Goal: Task Accomplishment & Management: Use online tool/utility

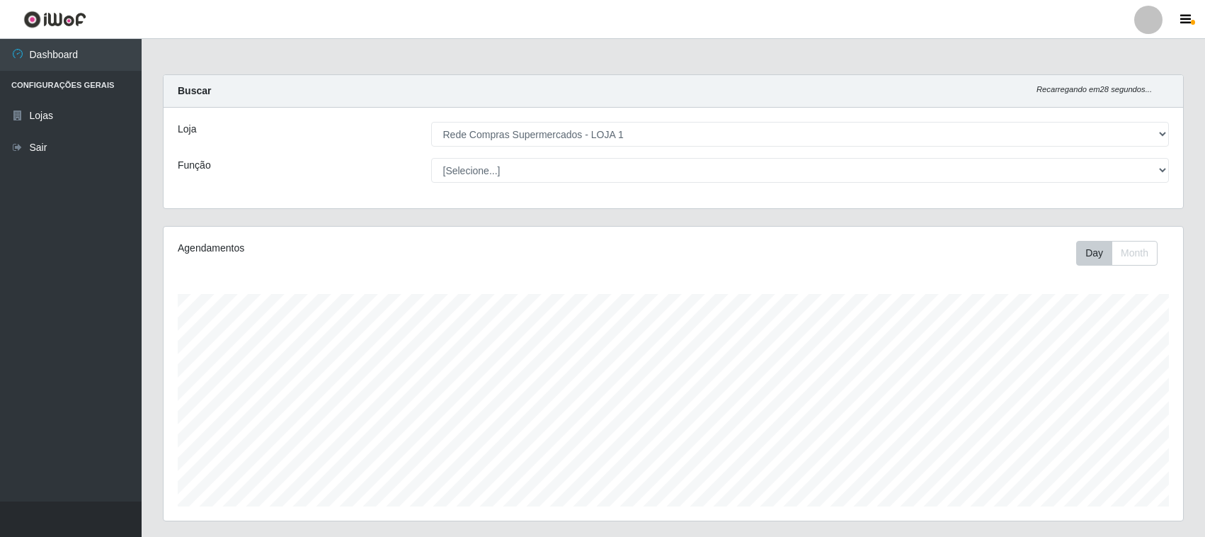
select select "158"
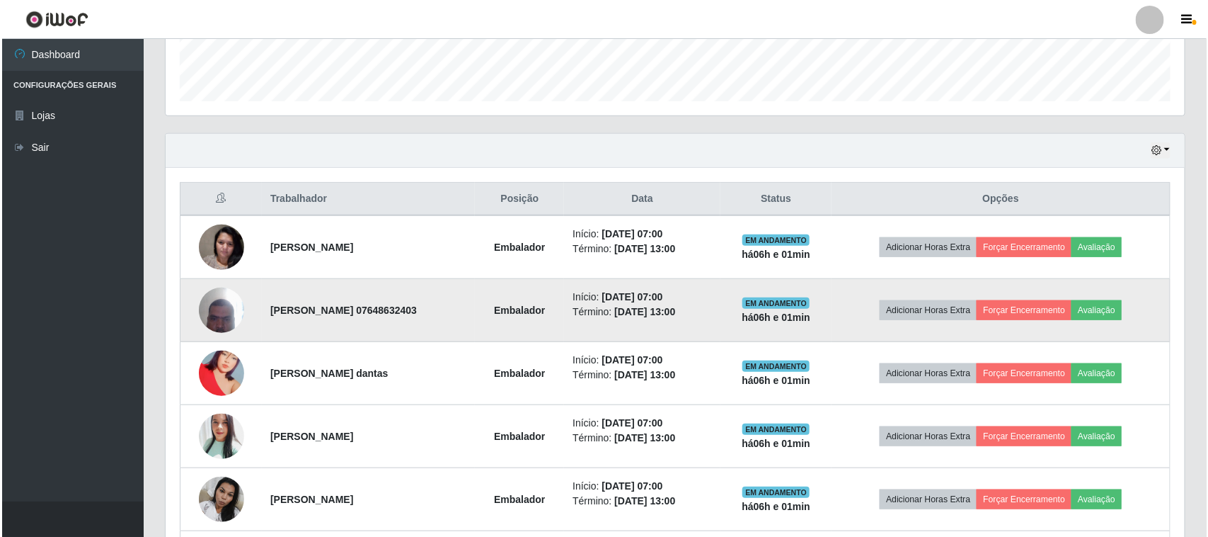
scroll to position [294, 1019]
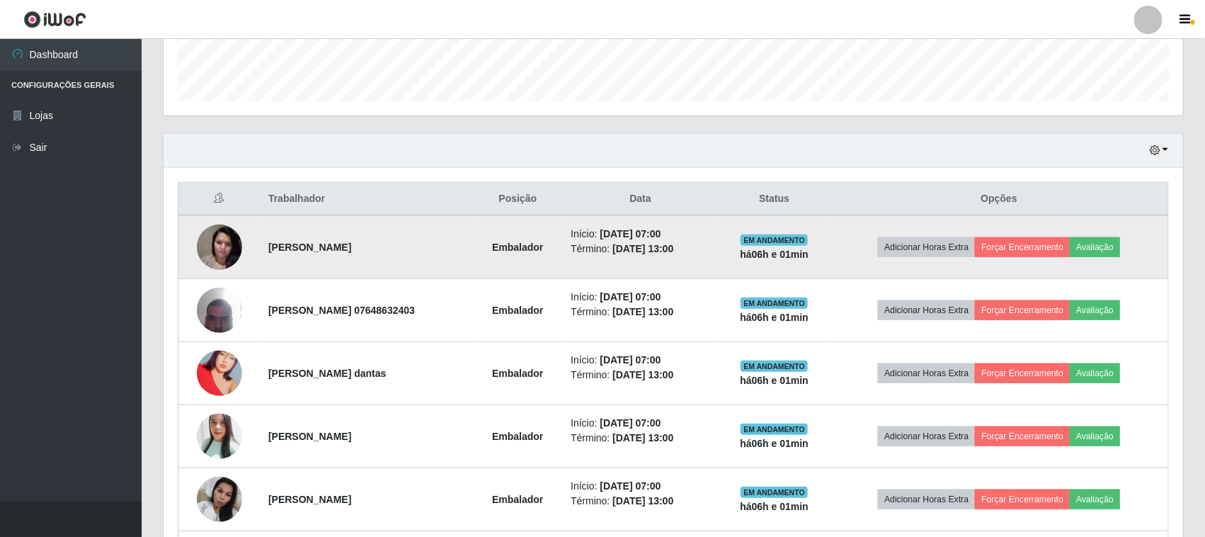
click at [1024, 261] on td "Adicionar Horas Extra Forçar Encerramento Avaliação" at bounding box center [999, 247] width 338 height 64
click at [1025, 253] on button "Forçar Encerramento" at bounding box center [1022, 247] width 95 height 20
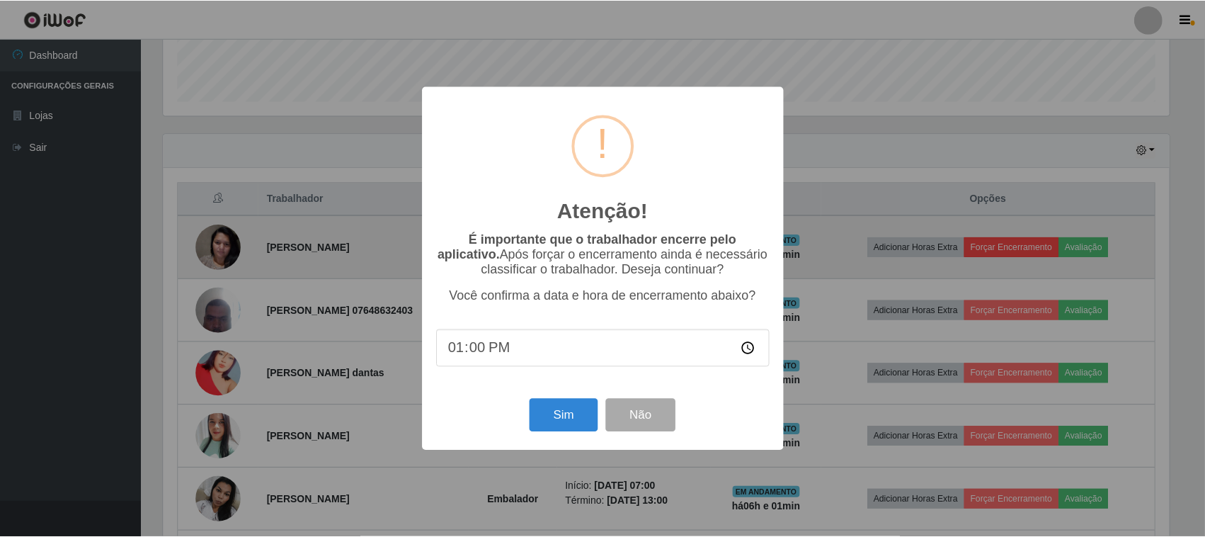
scroll to position [294, 1009]
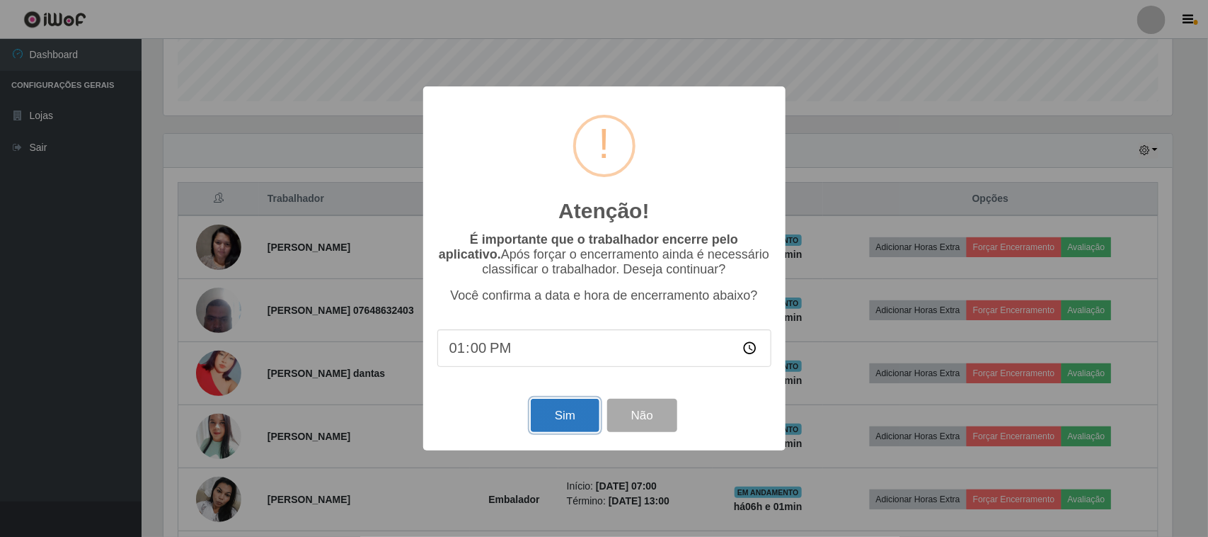
click at [551, 416] on button "Sim" at bounding box center [565, 415] width 69 height 33
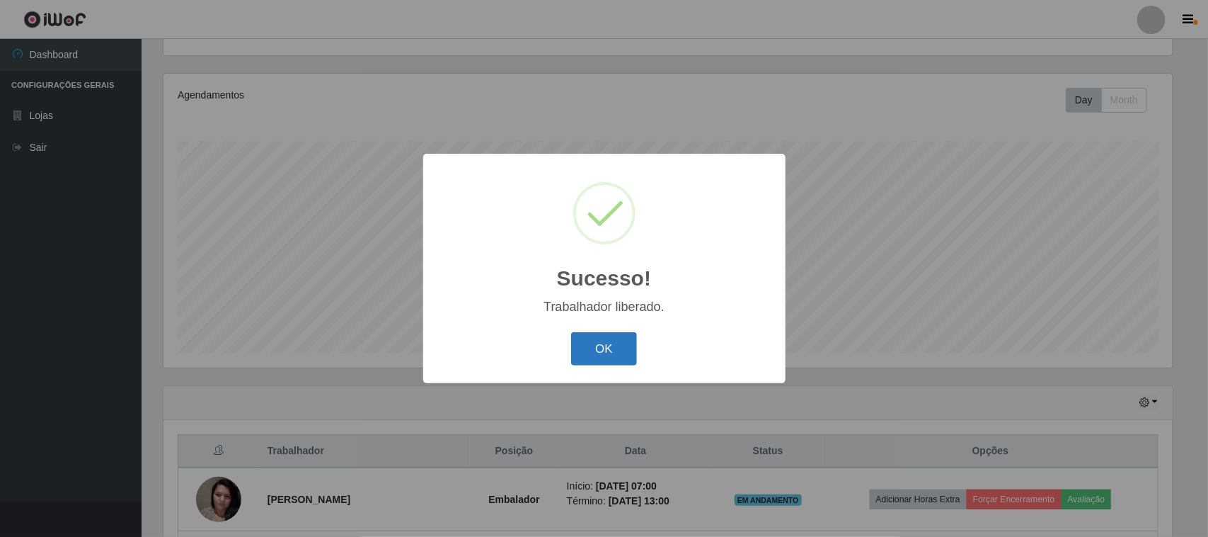
drag, startPoint x: 596, startPoint y: 355, endPoint x: 613, endPoint y: 338, distance: 24.0
click at [596, 354] on button "OK" at bounding box center [604, 348] width 66 height 33
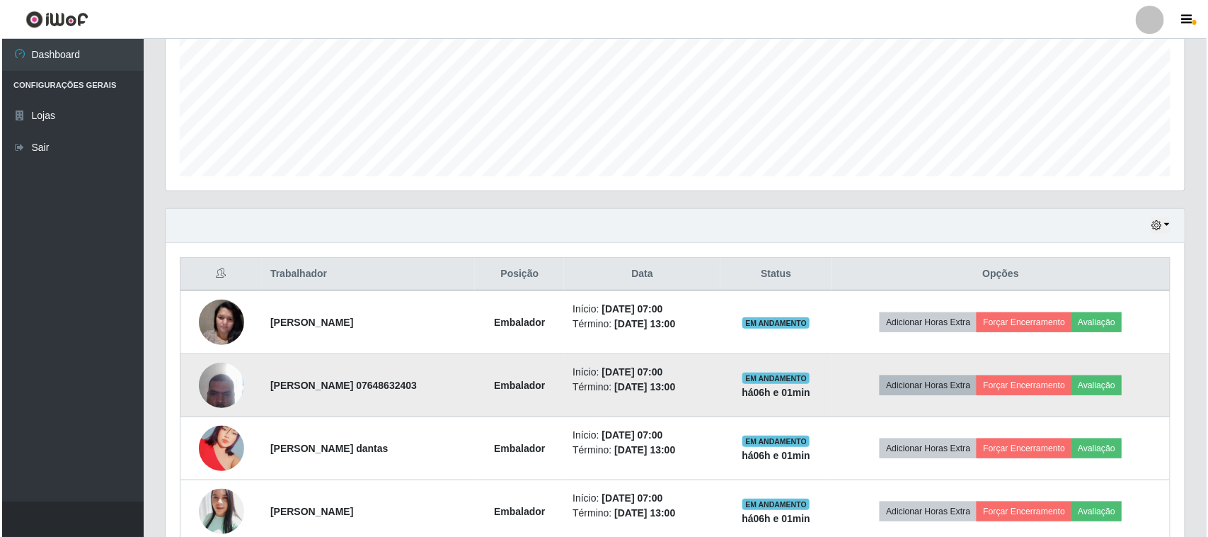
scroll to position [418, 0]
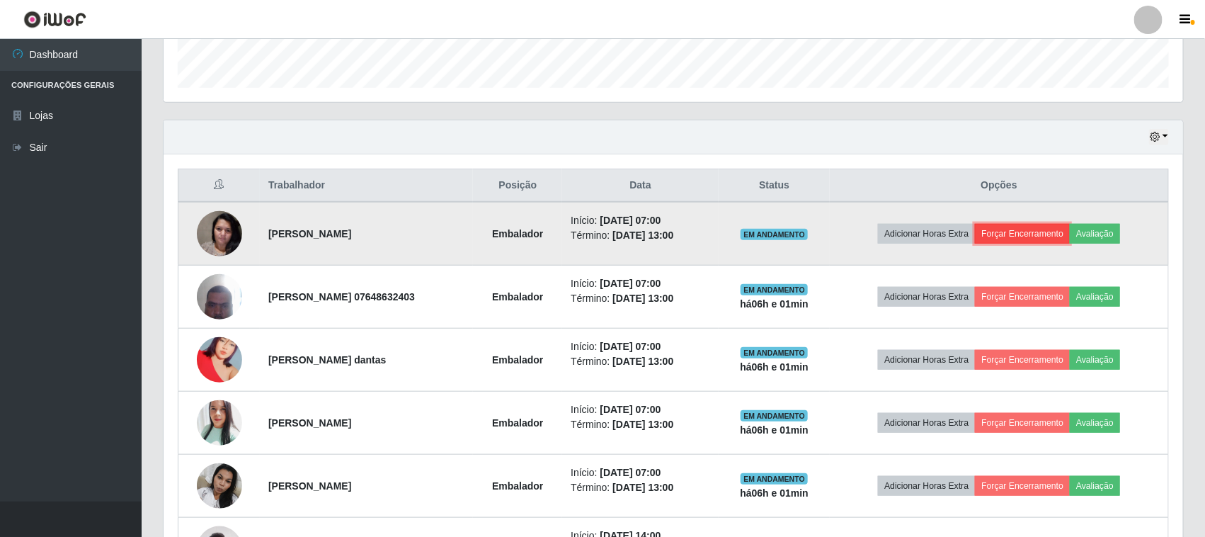
click at [1041, 235] on button "Forçar Encerramento" at bounding box center [1022, 234] width 95 height 20
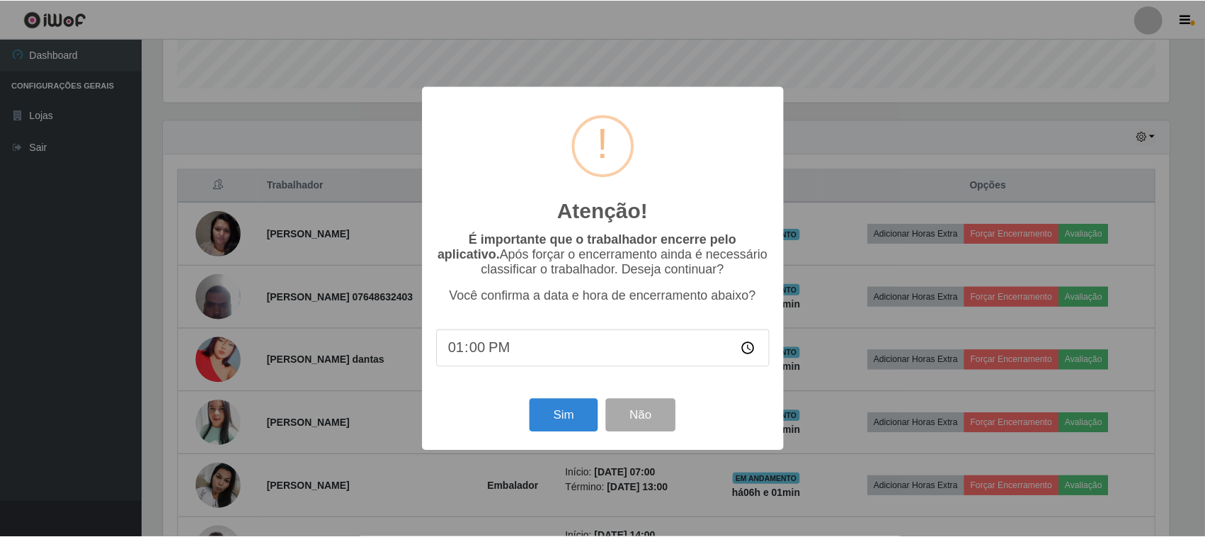
scroll to position [294, 1009]
click at [567, 412] on button "Sim" at bounding box center [565, 415] width 69 height 33
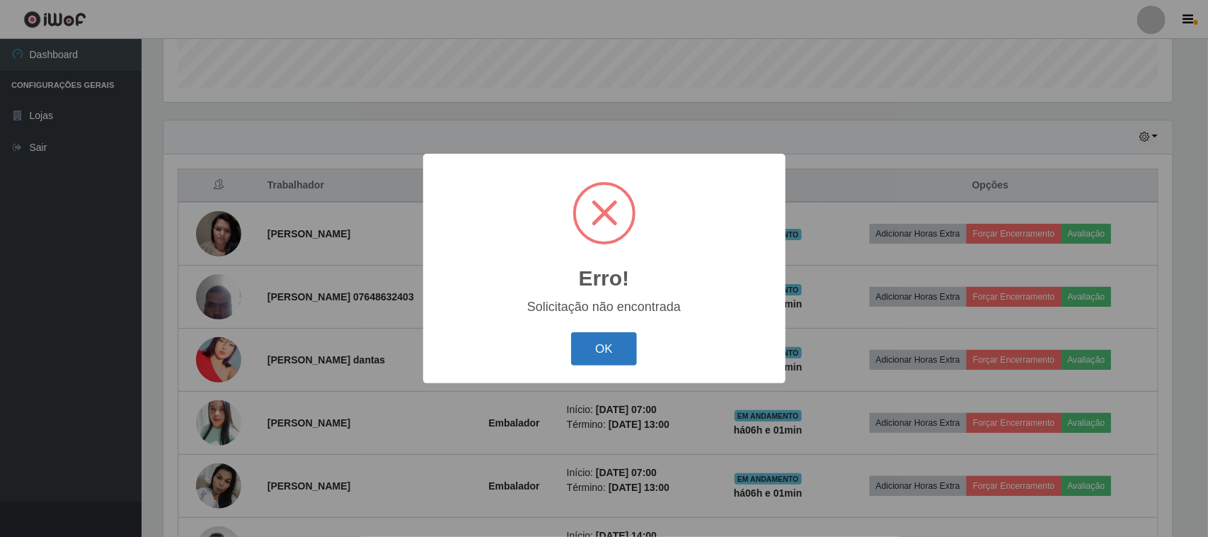
click at [600, 342] on button "OK" at bounding box center [604, 348] width 66 height 33
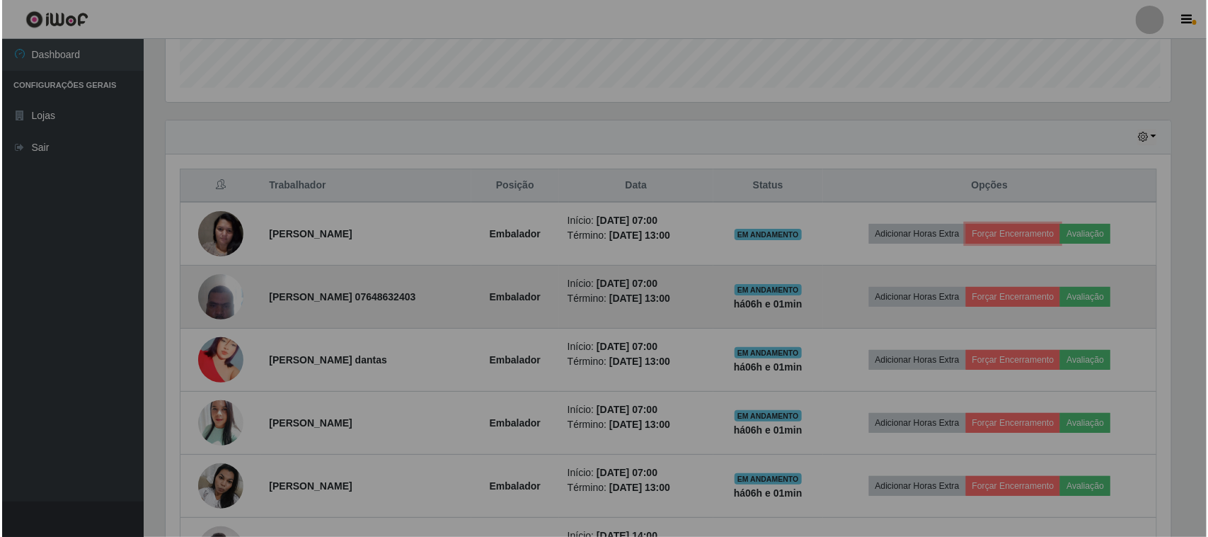
scroll to position [294, 1019]
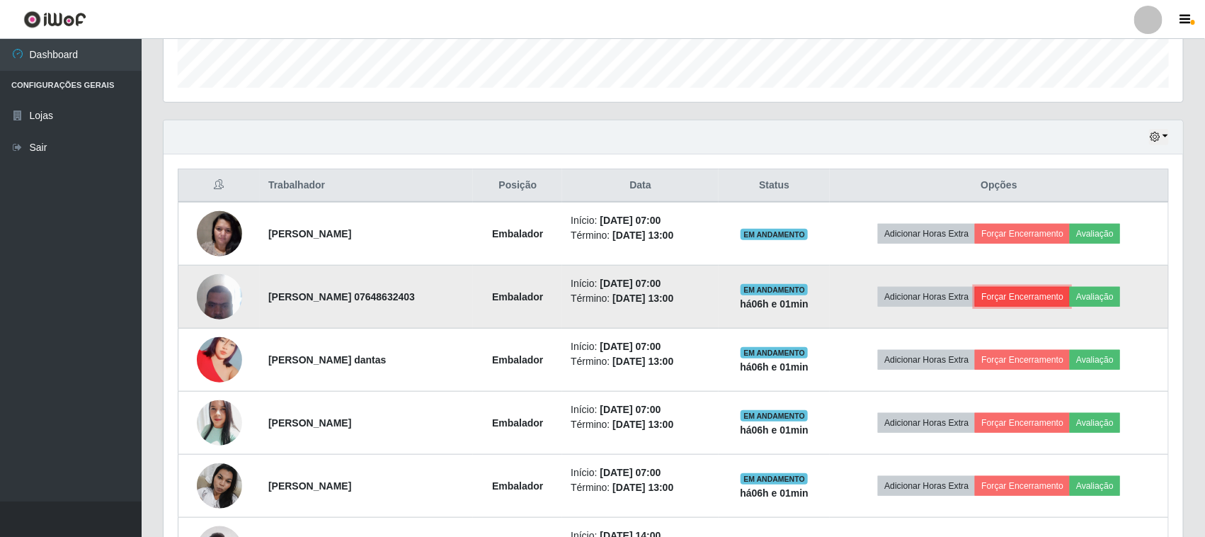
click at [1028, 302] on button "Forçar Encerramento" at bounding box center [1022, 297] width 95 height 20
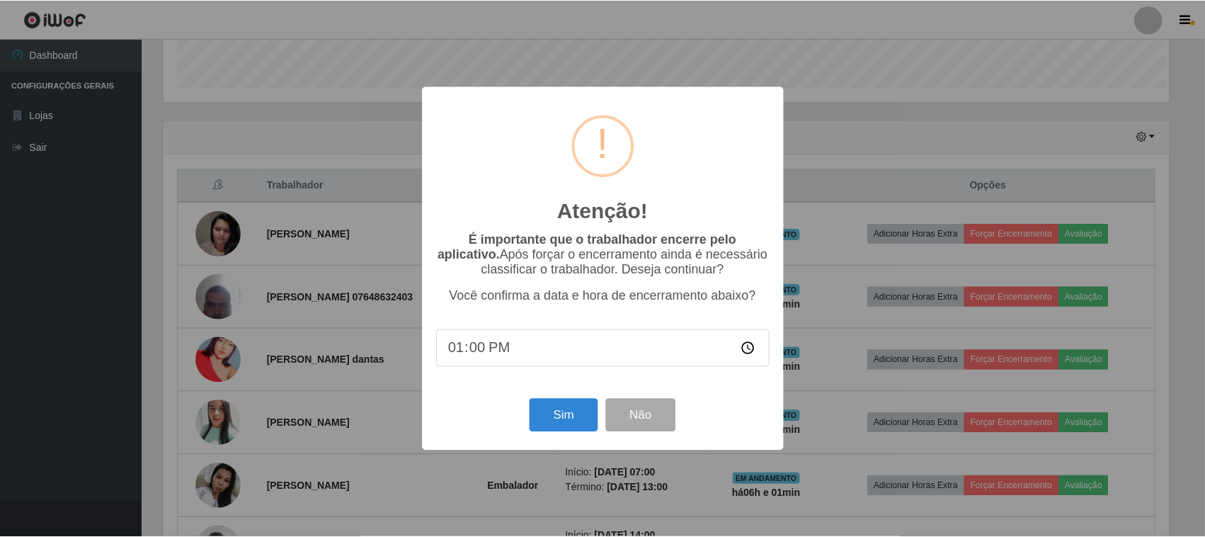
scroll to position [294, 1009]
click at [579, 401] on div "Sim Não" at bounding box center [604, 415] width 334 height 40
click at [571, 408] on button "Sim" at bounding box center [565, 415] width 69 height 33
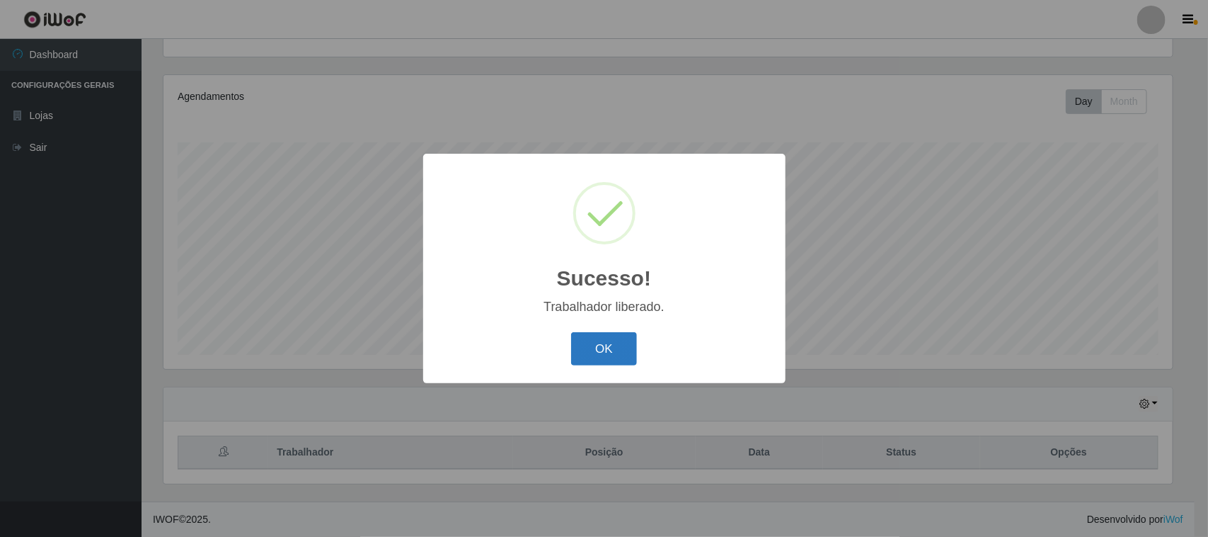
click at [600, 352] on button "OK" at bounding box center [604, 348] width 66 height 33
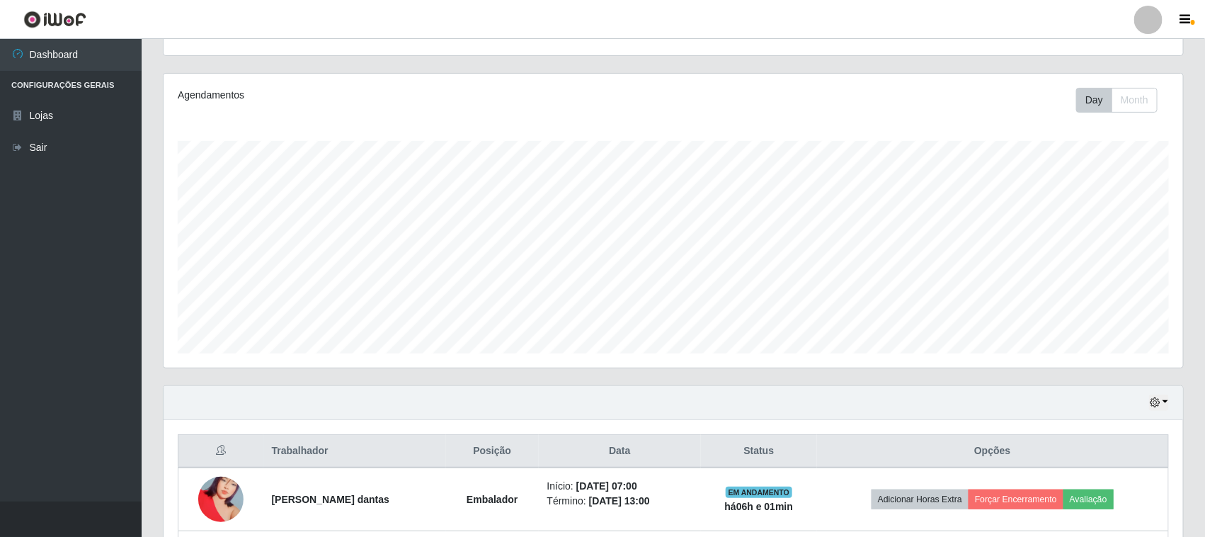
scroll to position [0, 0]
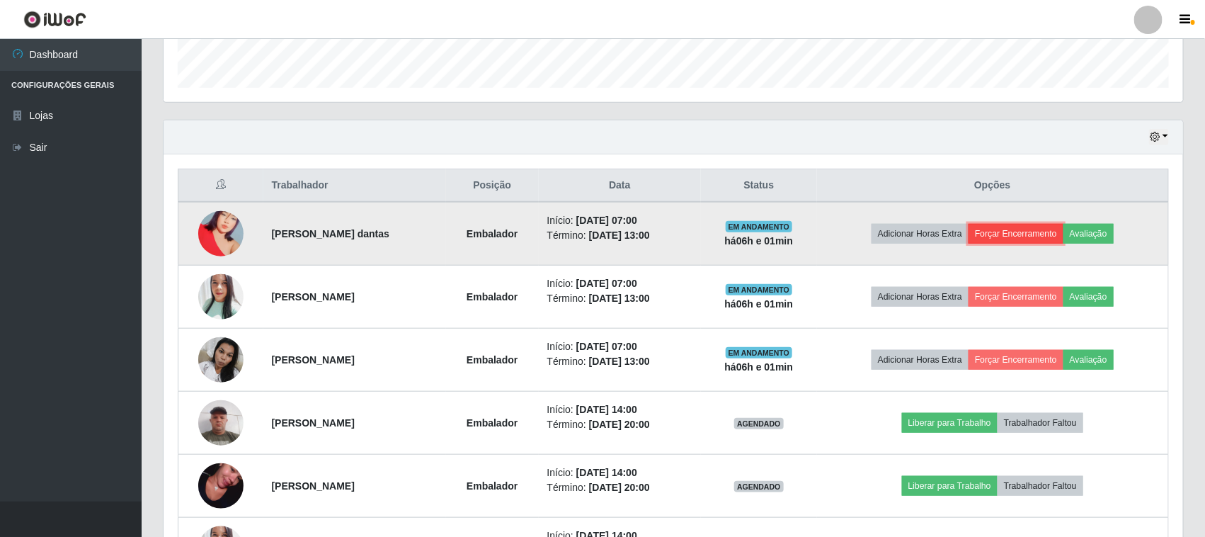
click at [1035, 231] on button "Forçar Encerramento" at bounding box center [1015, 234] width 95 height 20
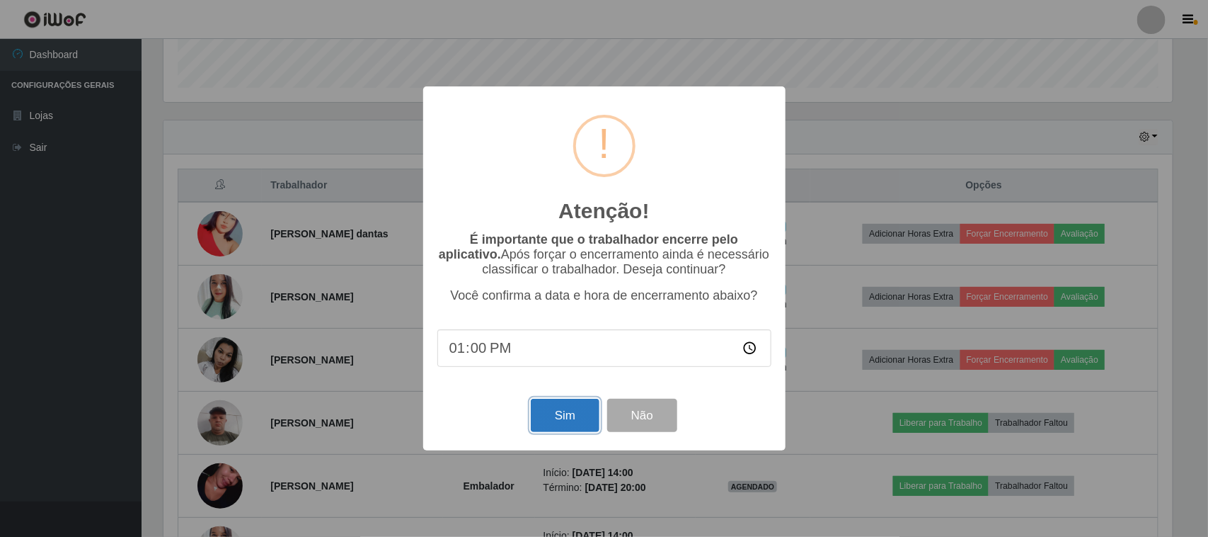
click at [547, 416] on button "Sim" at bounding box center [565, 415] width 69 height 33
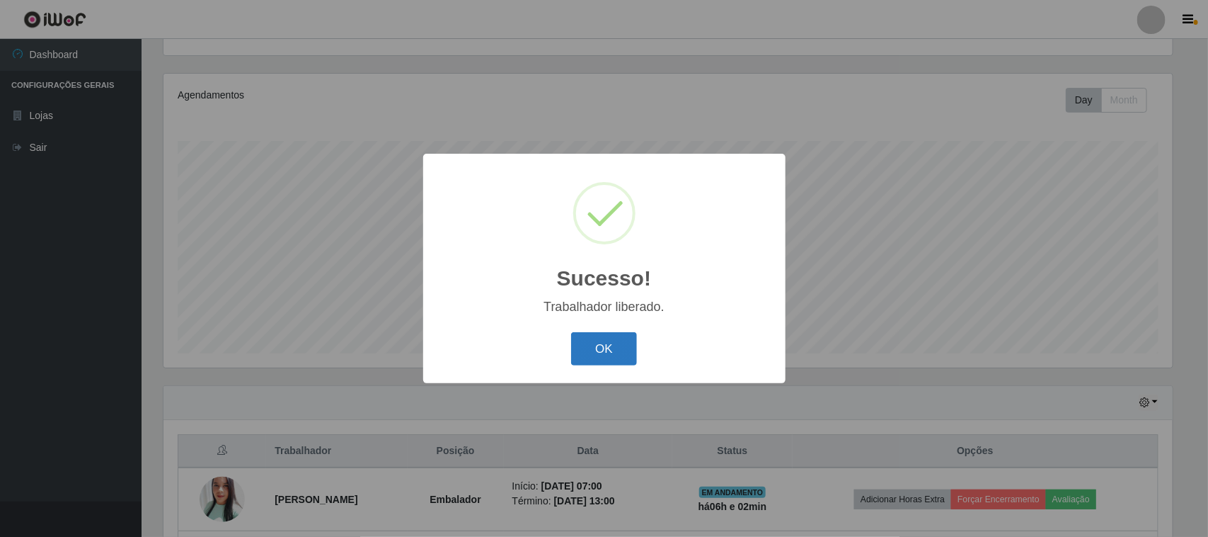
click at [604, 343] on button "OK" at bounding box center [604, 348] width 66 height 33
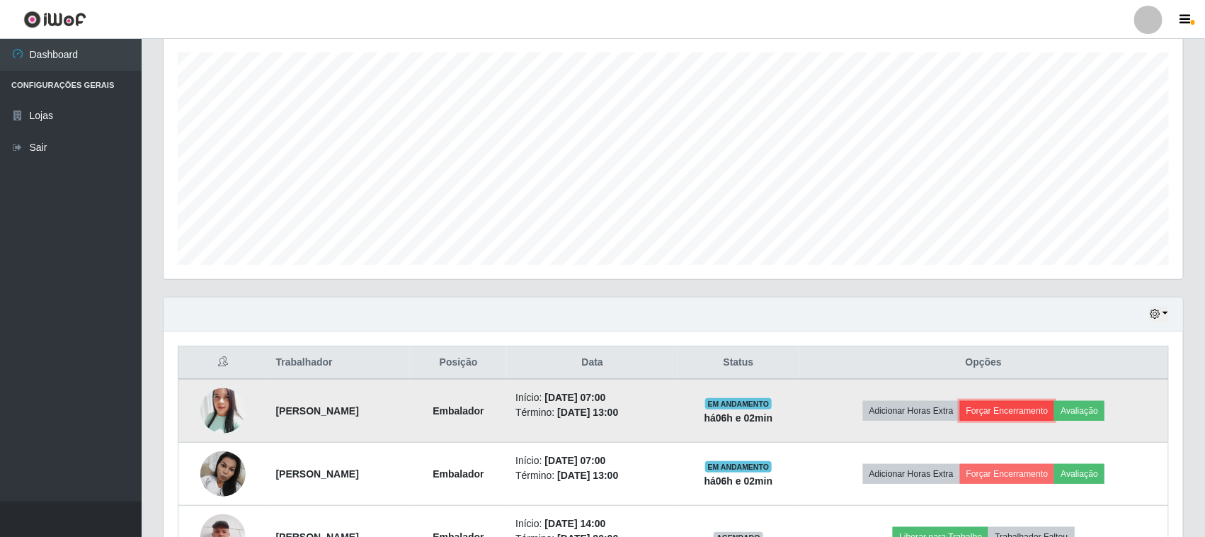
click at [1000, 401] on button "Forçar Encerramento" at bounding box center [1007, 411] width 95 height 20
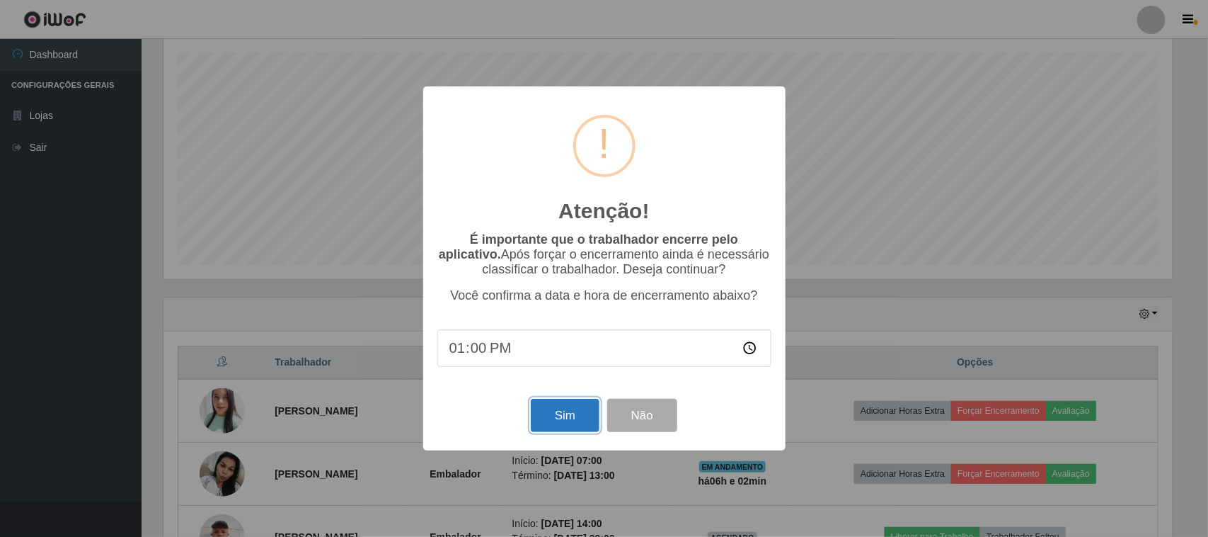
click at [564, 411] on button "Sim" at bounding box center [565, 415] width 69 height 33
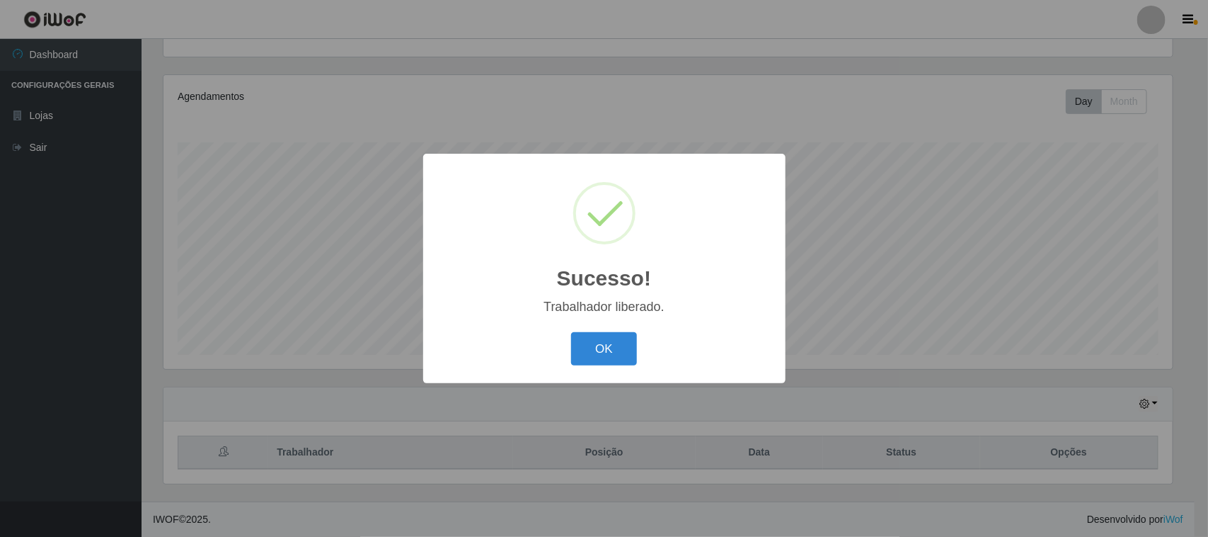
click at [617, 333] on button "OK" at bounding box center [604, 348] width 66 height 33
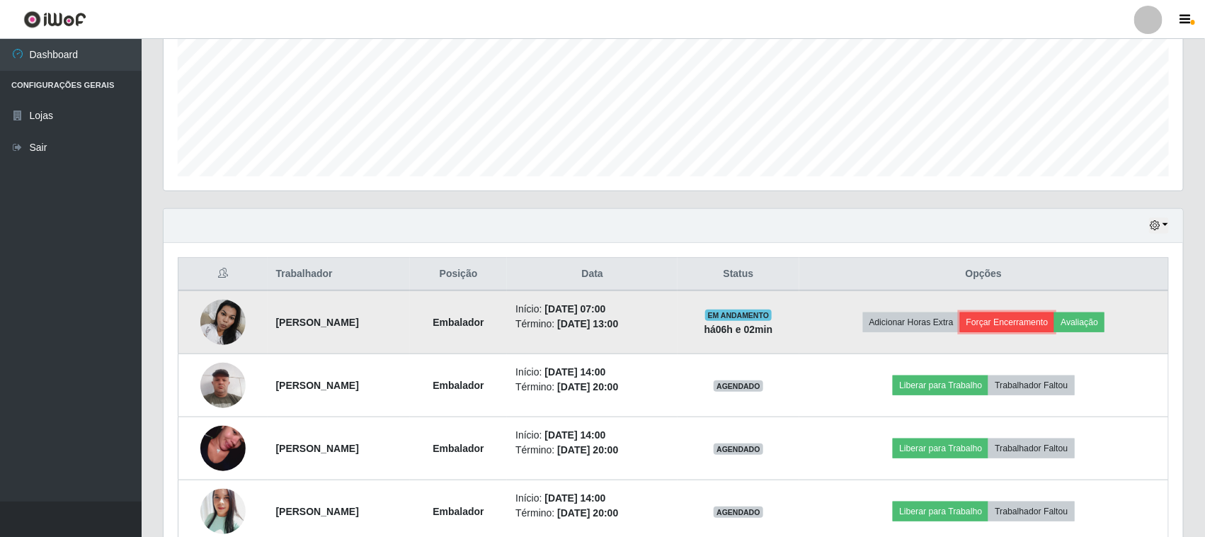
click at [1021, 328] on button "Forçar Encerramento" at bounding box center [1007, 322] width 95 height 20
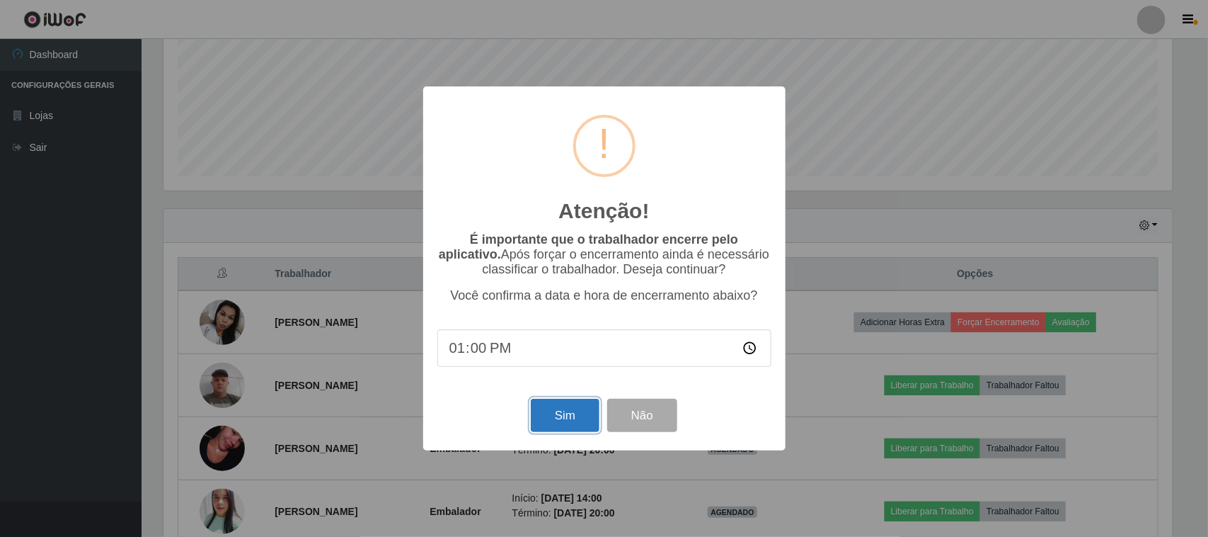
click at [554, 414] on button "Sim" at bounding box center [565, 415] width 69 height 33
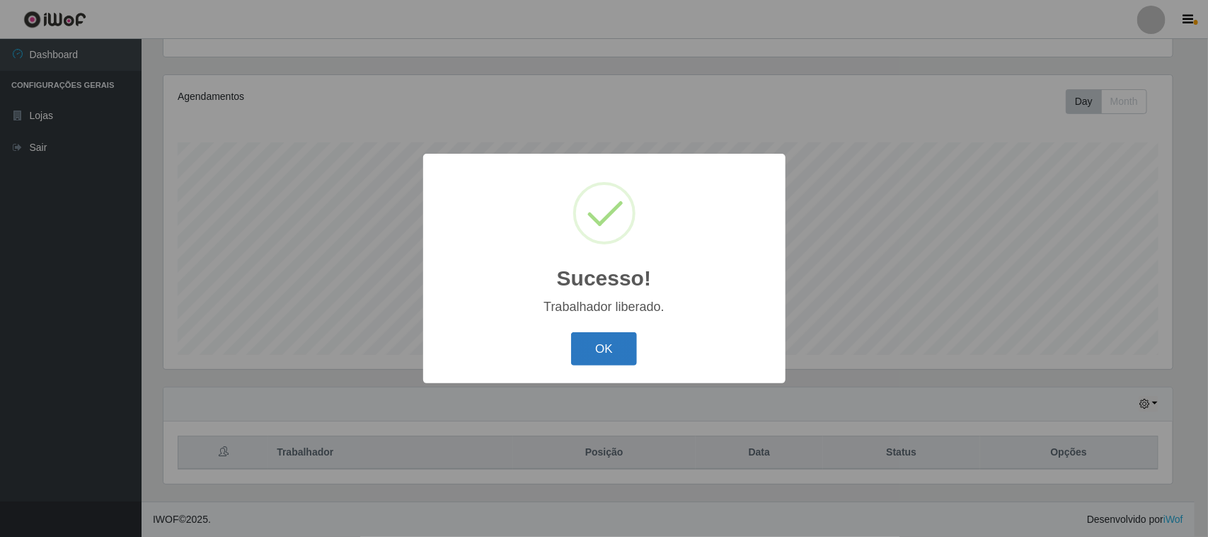
click at [595, 354] on button "OK" at bounding box center [604, 348] width 66 height 33
